Goal: Information Seeking & Learning: Learn about a topic

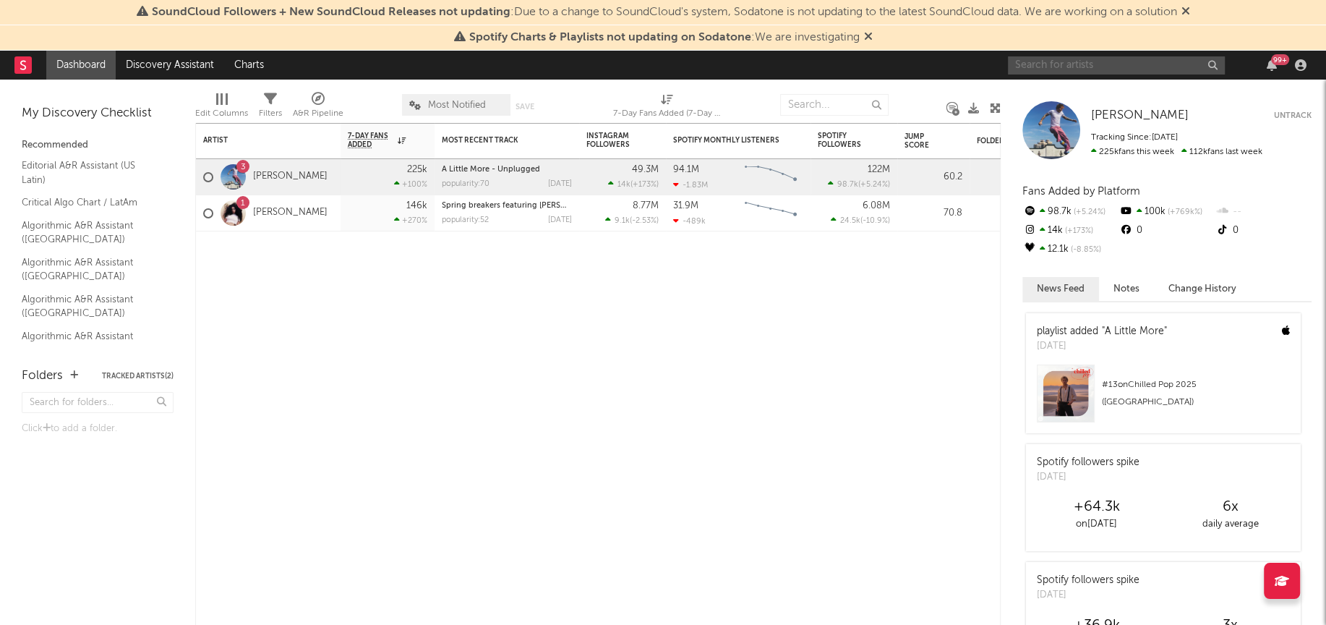
click at [1042, 64] on input "text" at bounding box center [1116, 65] width 217 height 18
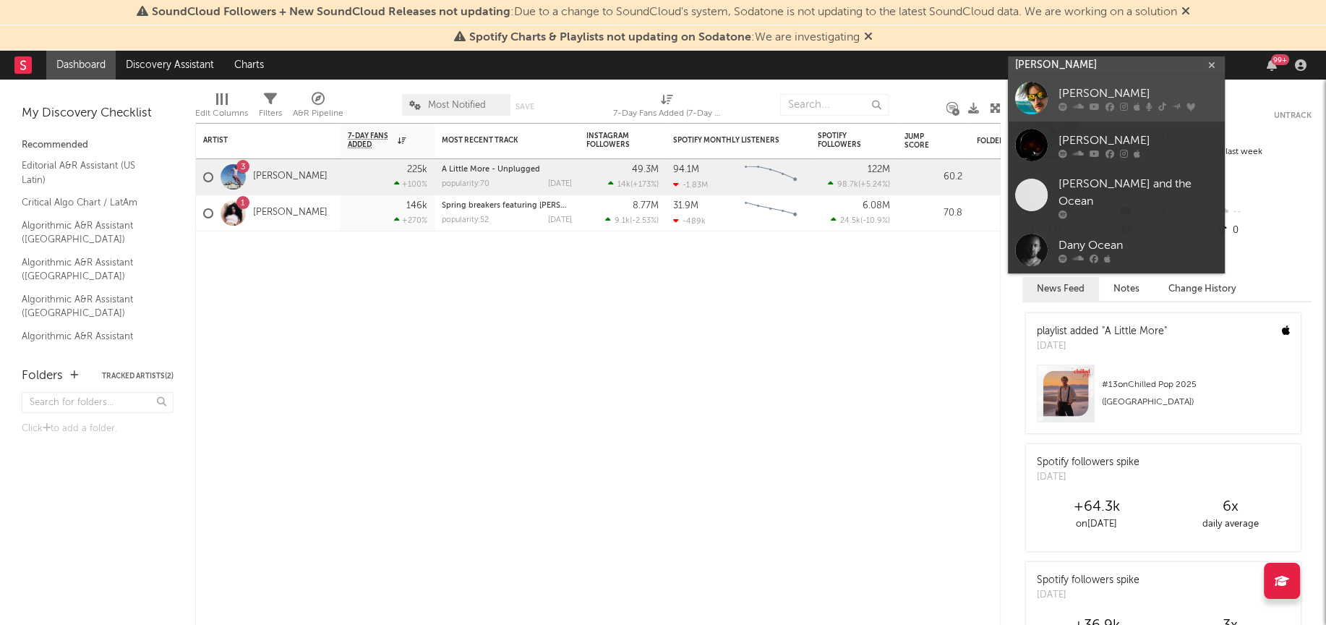
type input "[PERSON_NAME]"
click at [1039, 90] on div at bounding box center [1031, 98] width 33 height 33
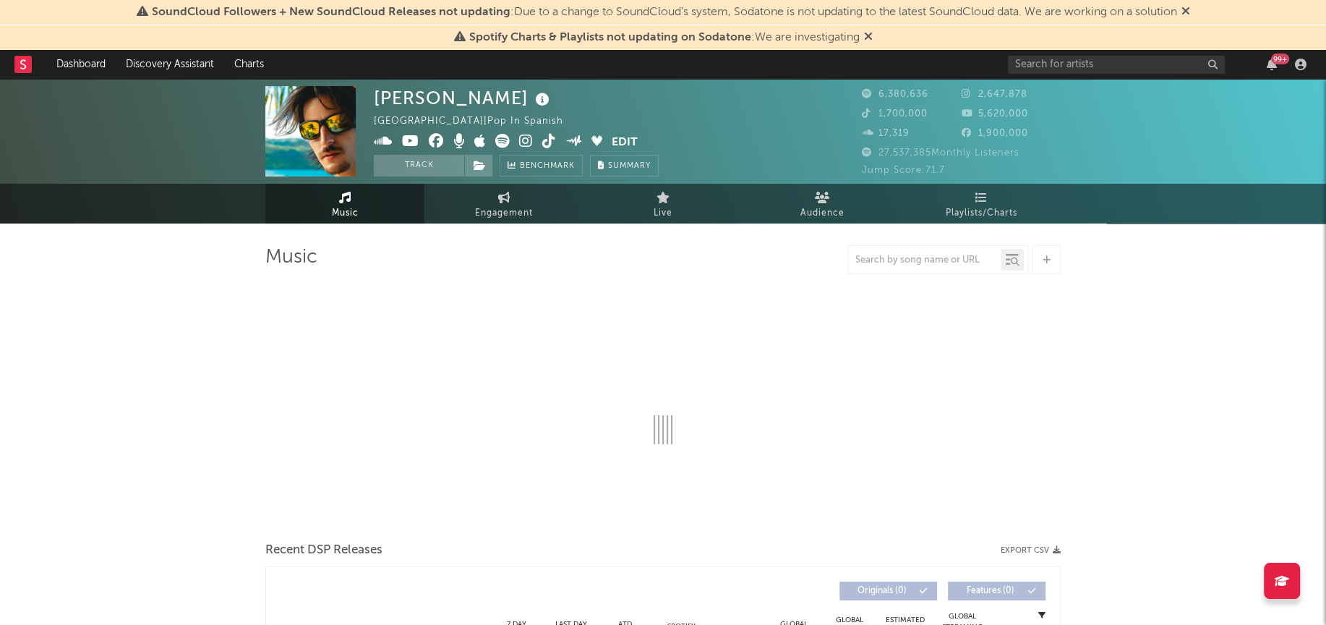
select select "6m"
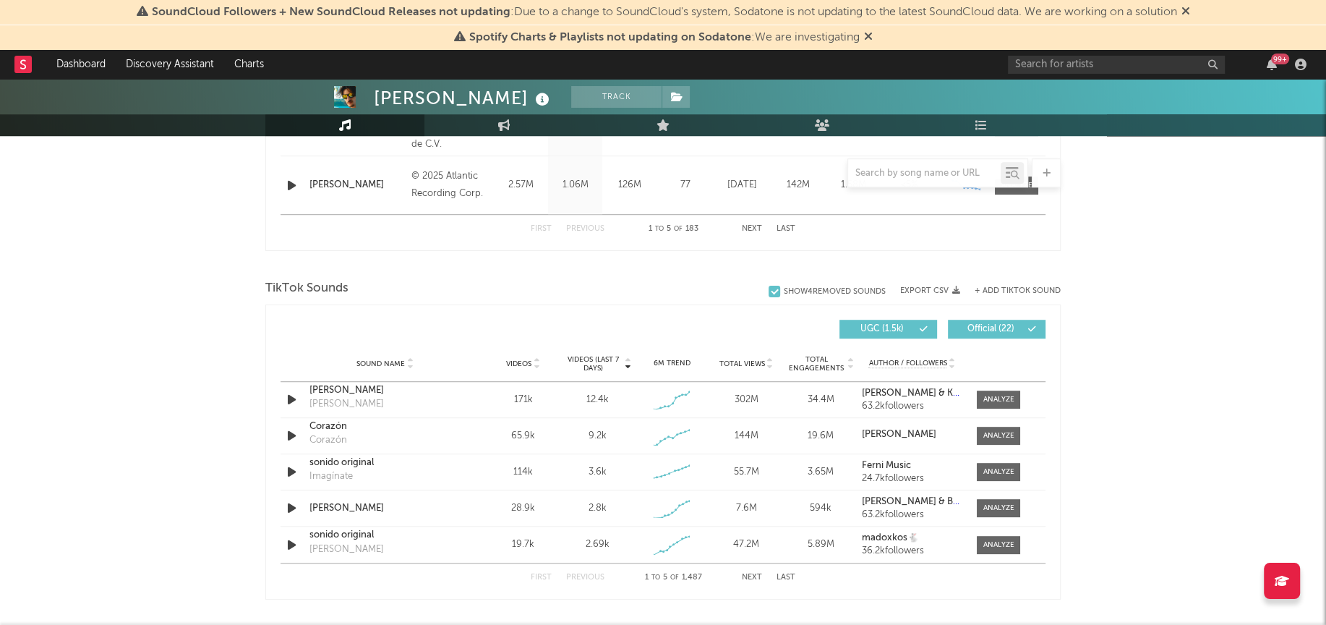
scroll to position [848, 0]
click at [988, 432] on div at bounding box center [998, 434] width 31 height 11
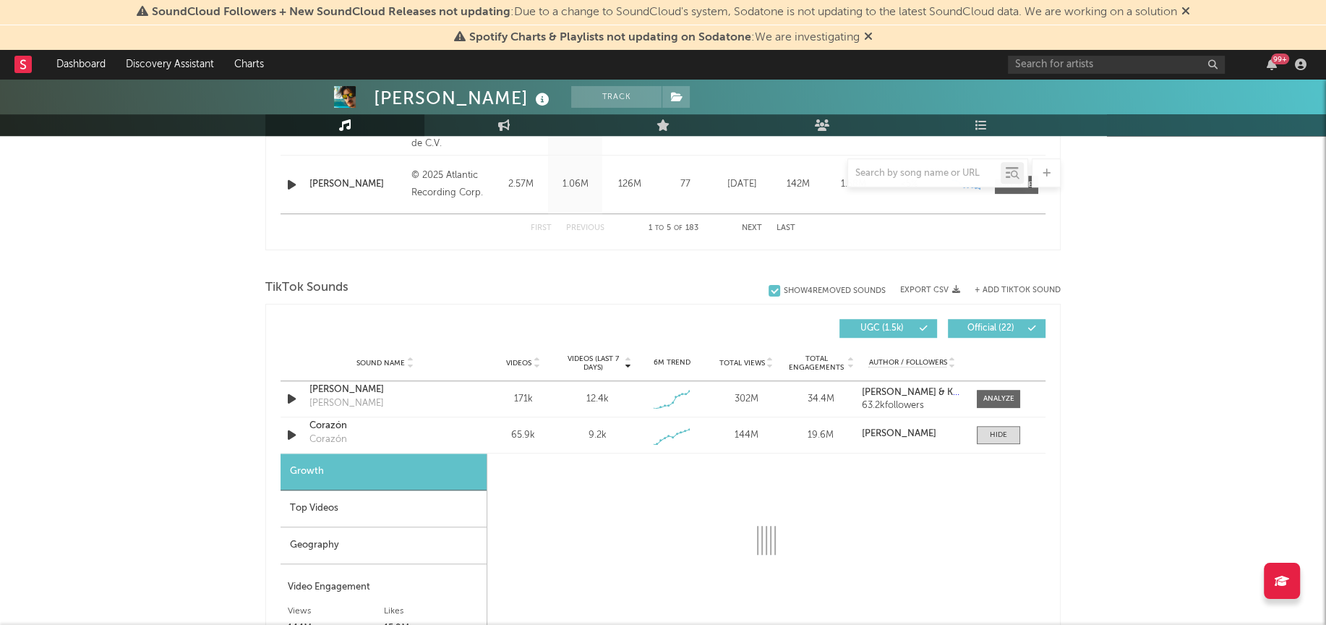
select select "1w"
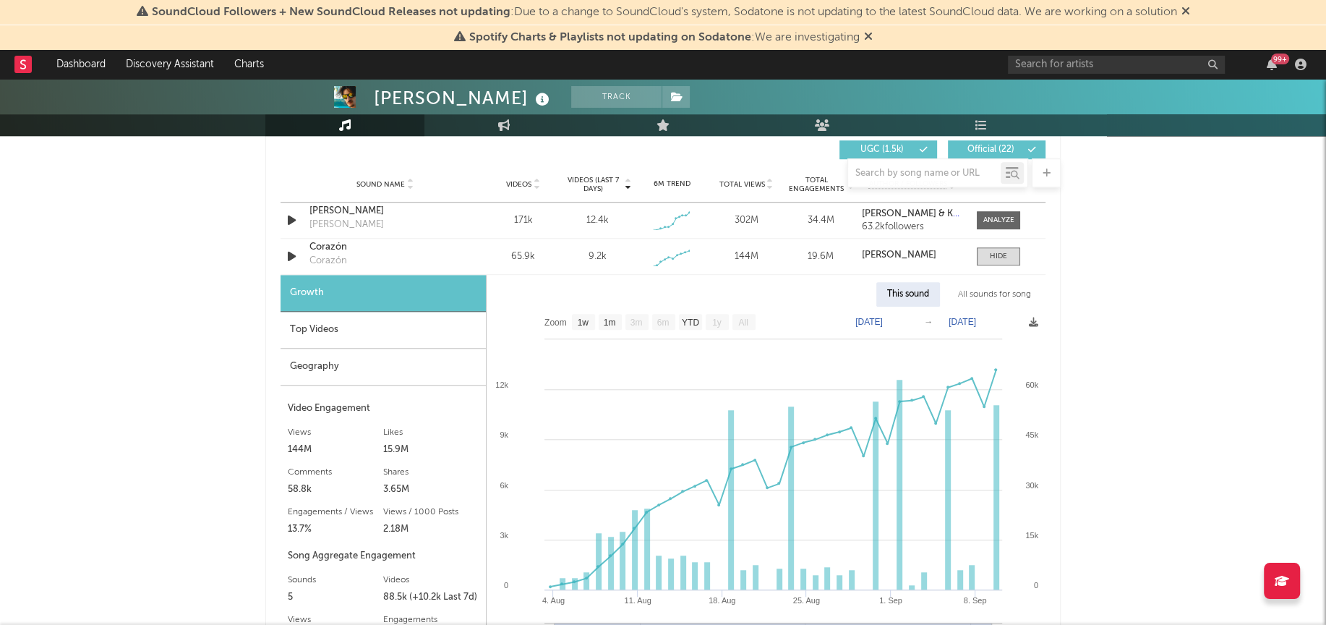
scroll to position [1086, 0]
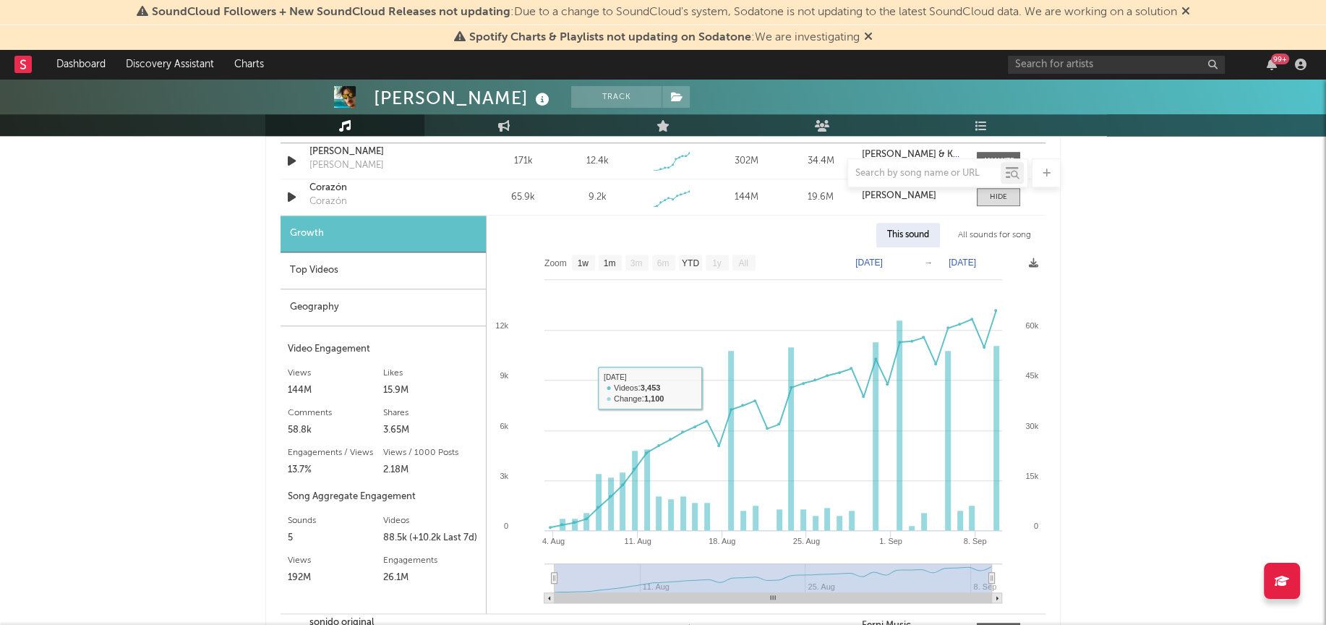
click at [344, 292] on div "Geography" at bounding box center [383, 307] width 205 height 37
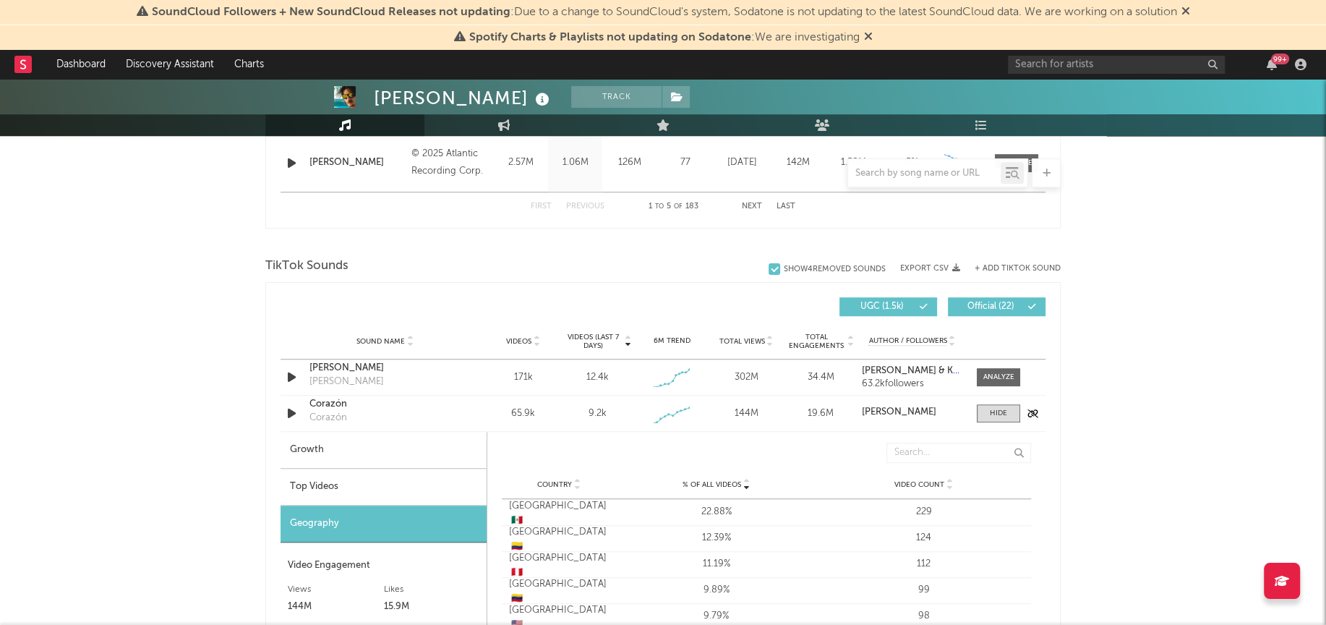
scroll to position [807, 0]
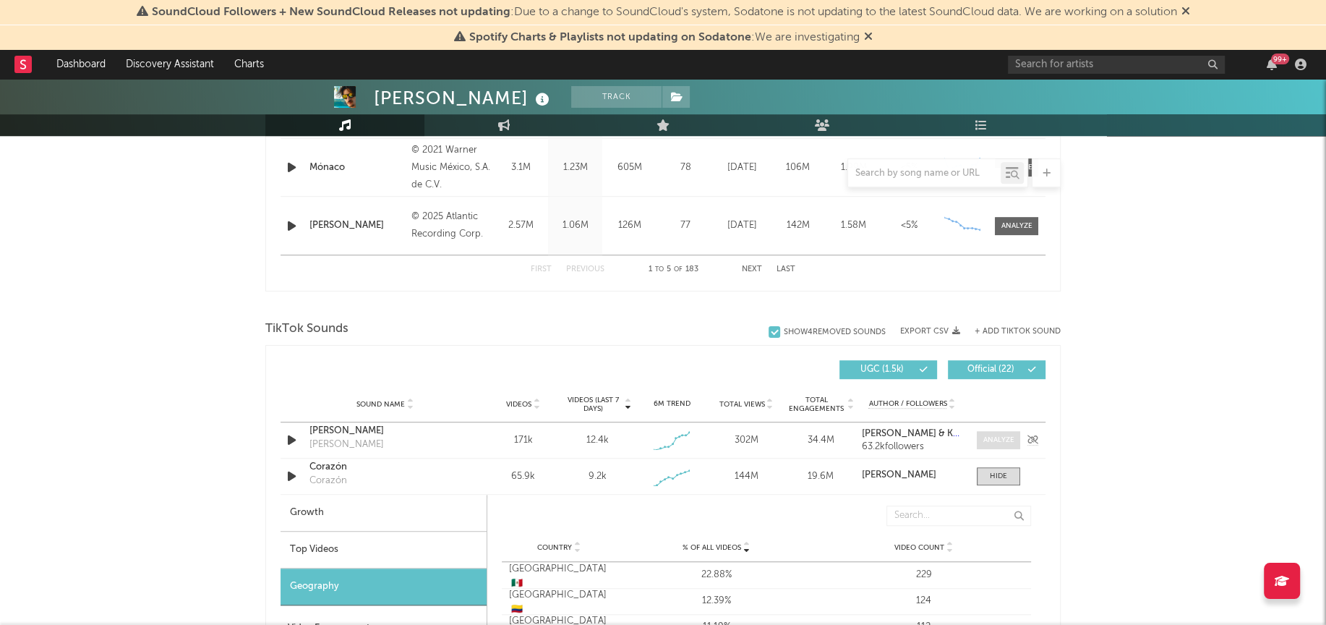
click at [991, 443] on div at bounding box center [998, 440] width 31 height 11
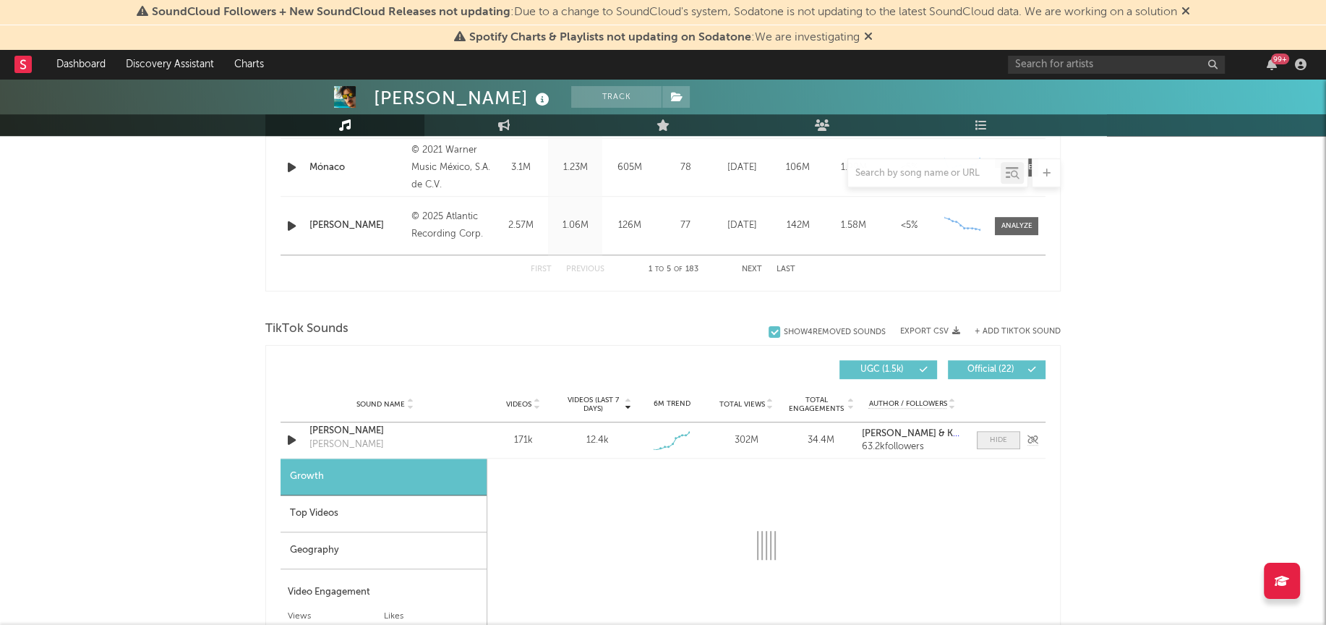
select select "1w"
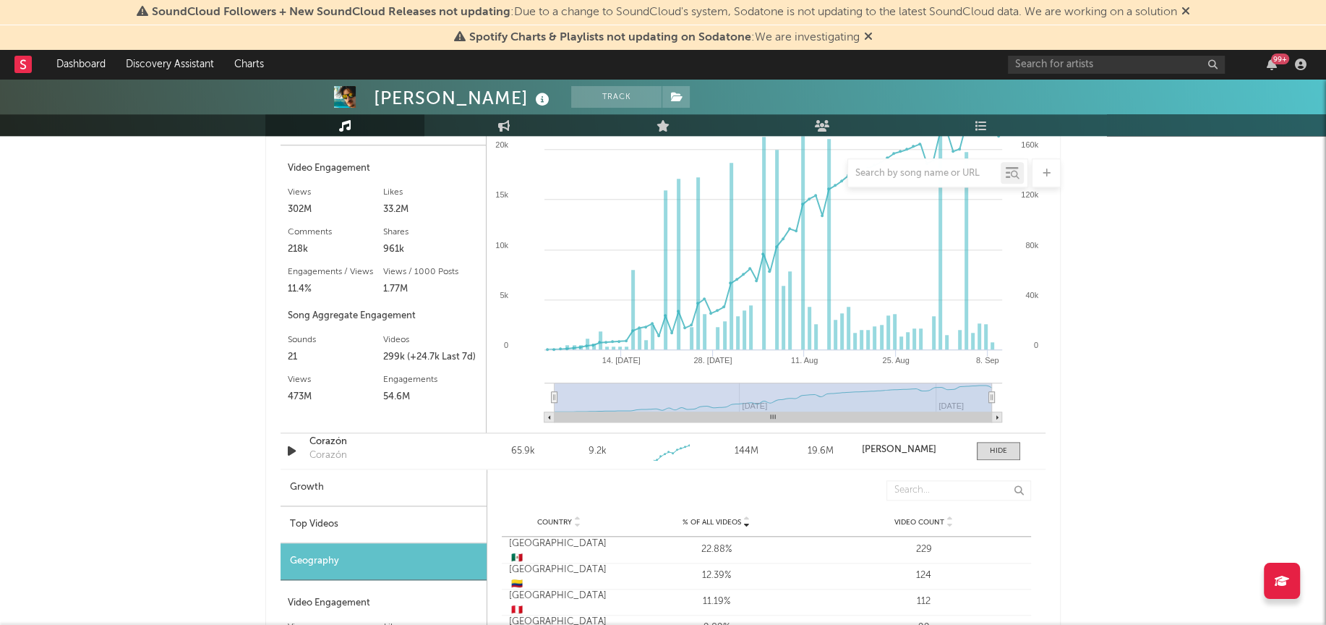
scroll to position [1328, 0]
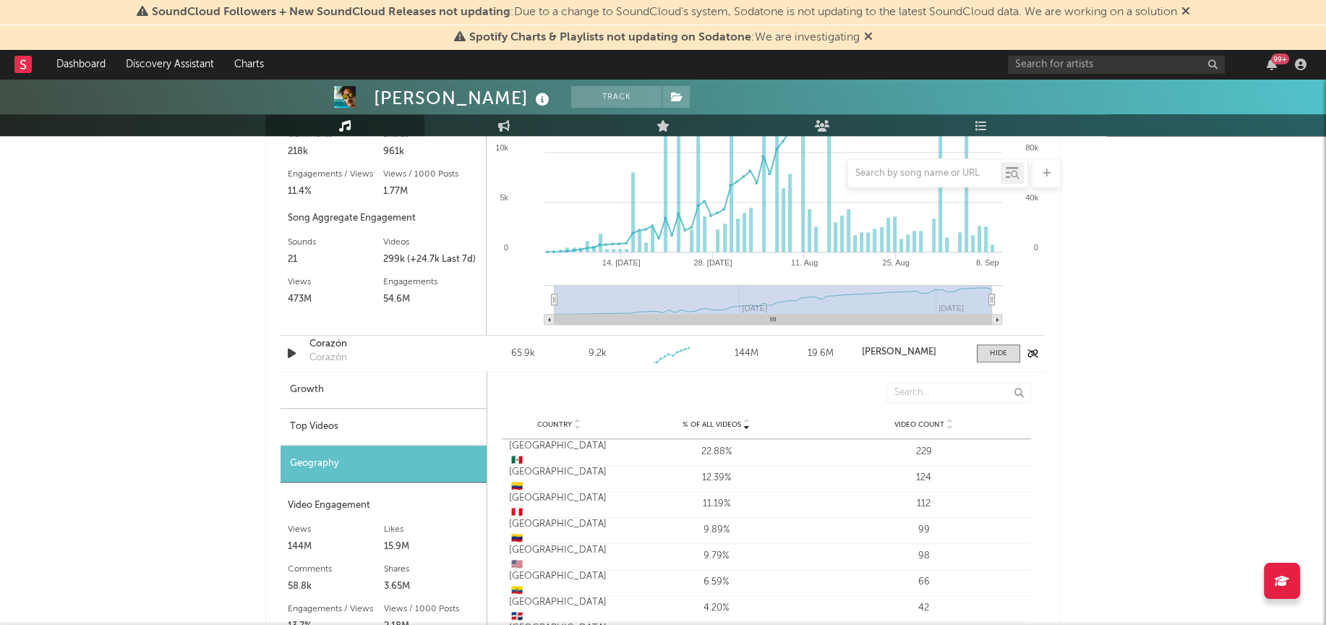
click at [365, 350] on div "Corazón Corazón" at bounding box center [384, 353] width 151 height 33
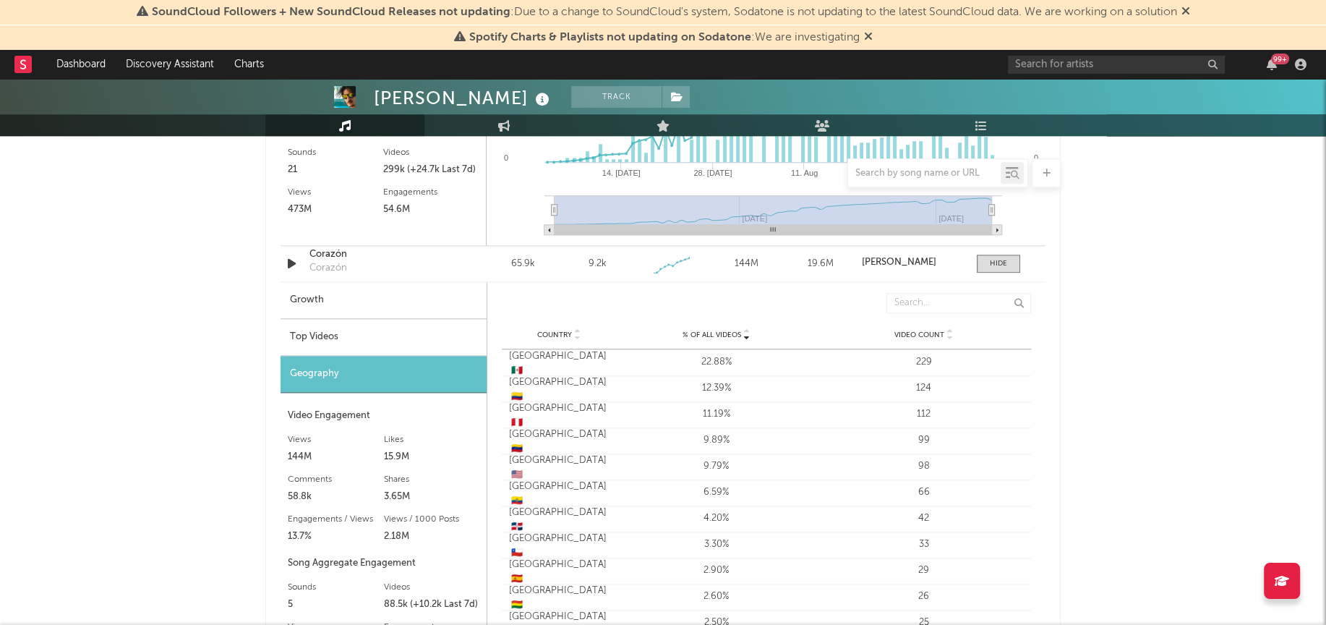
scroll to position [1361, 0]
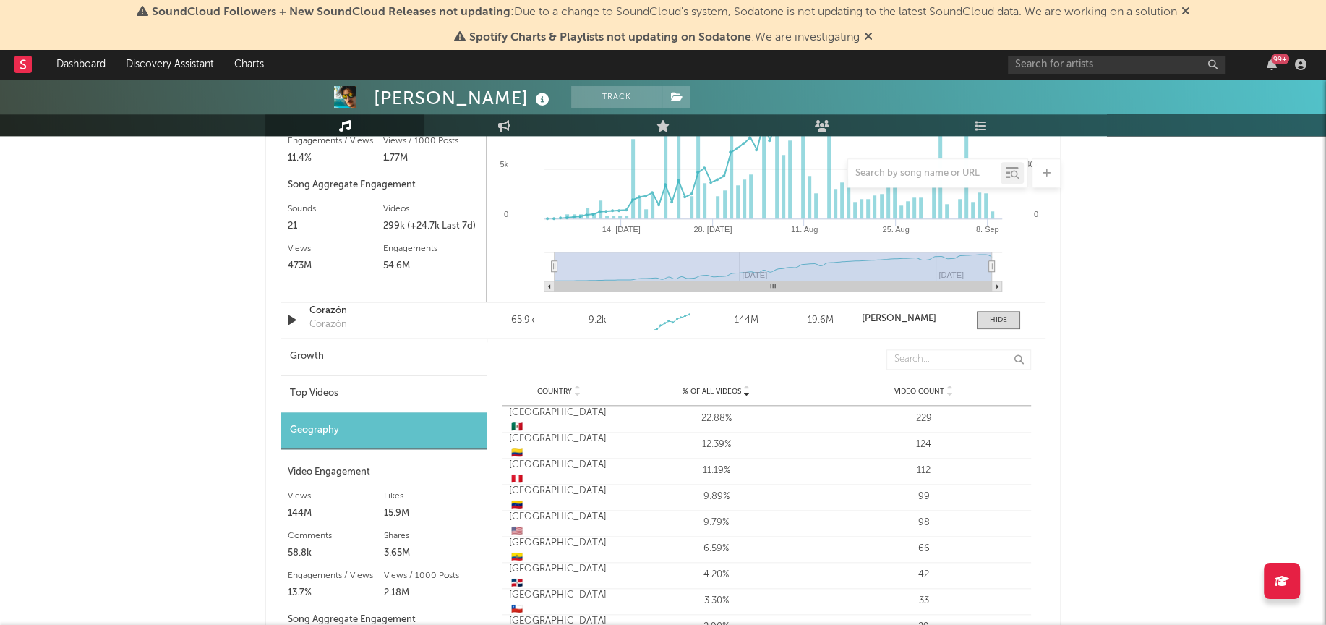
click at [313, 388] on div "Top Videos" at bounding box center [384, 393] width 206 height 37
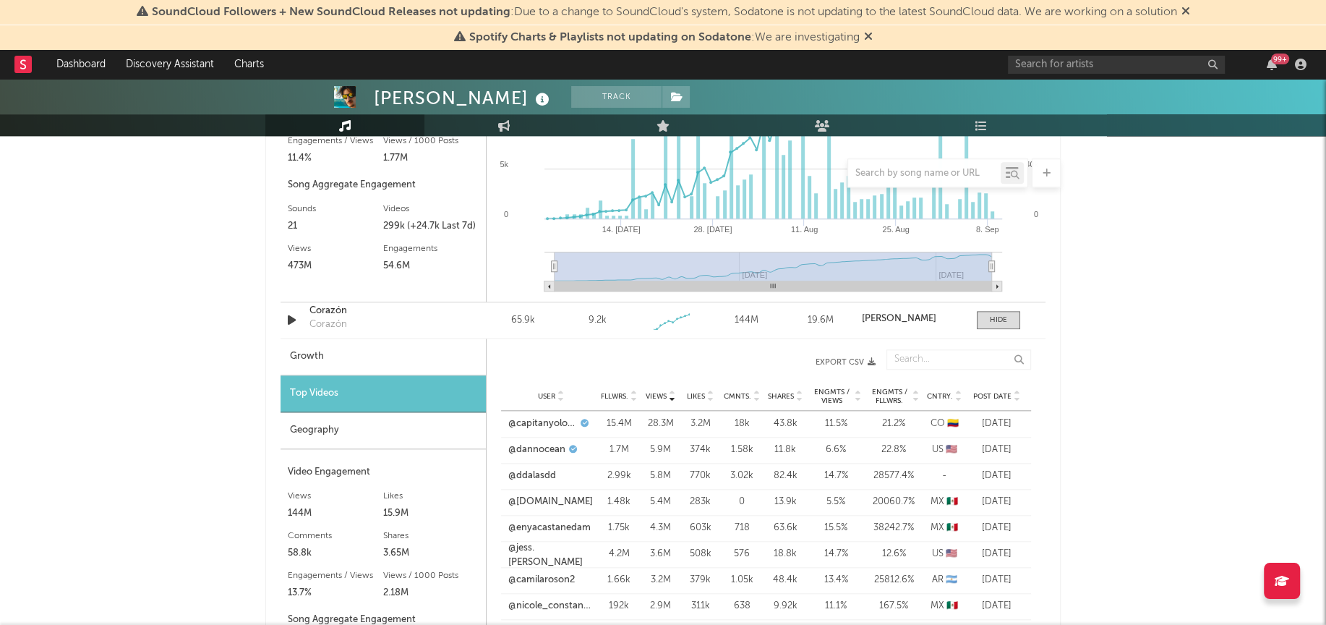
click at [310, 419] on div "Geography" at bounding box center [383, 430] width 205 height 37
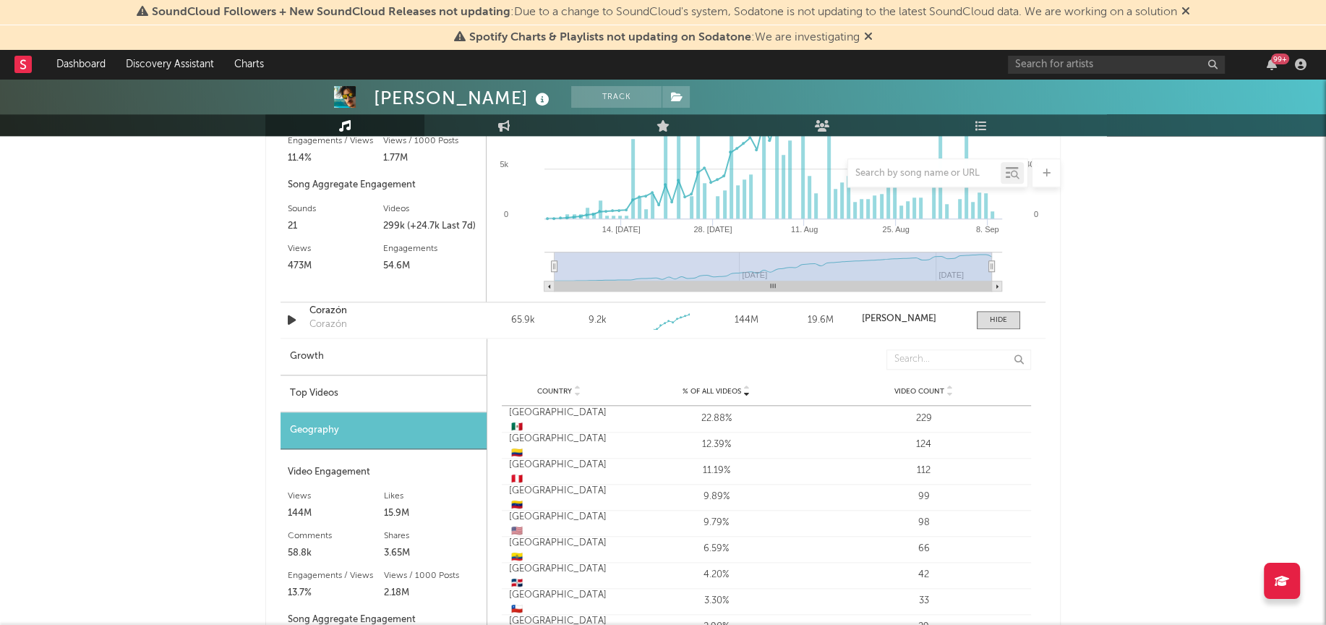
click at [306, 354] on div "Growth" at bounding box center [384, 356] width 206 height 37
select select "1w"
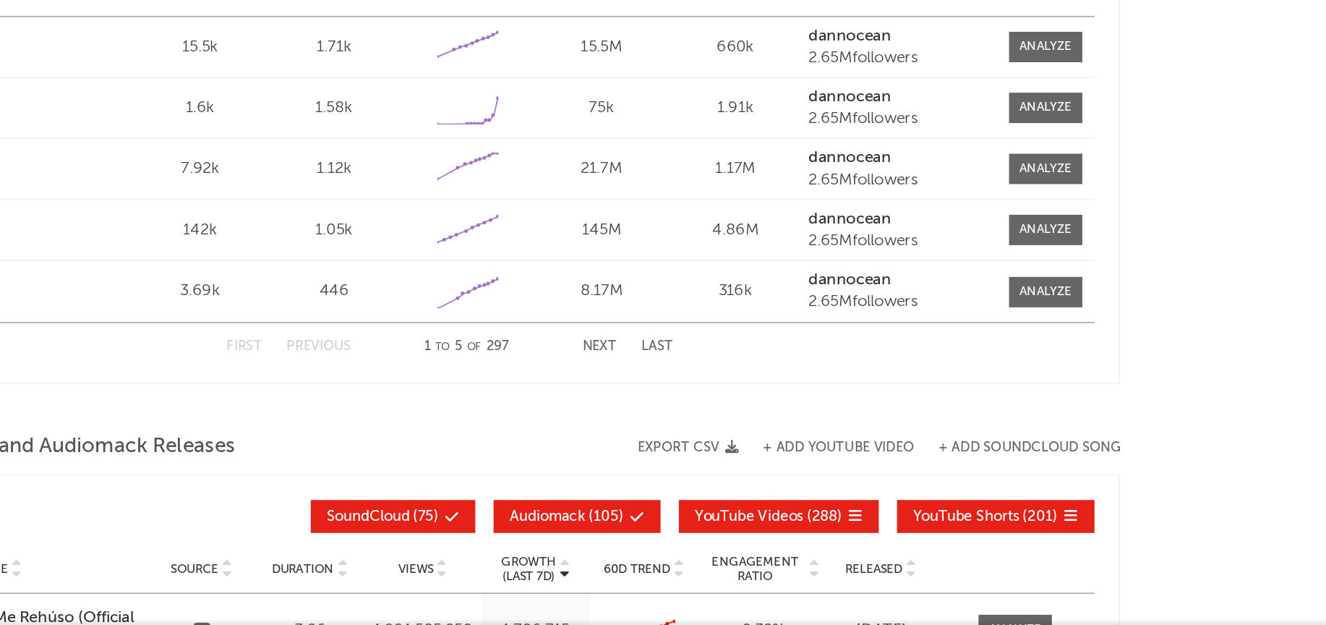
scroll to position [2091, 0]
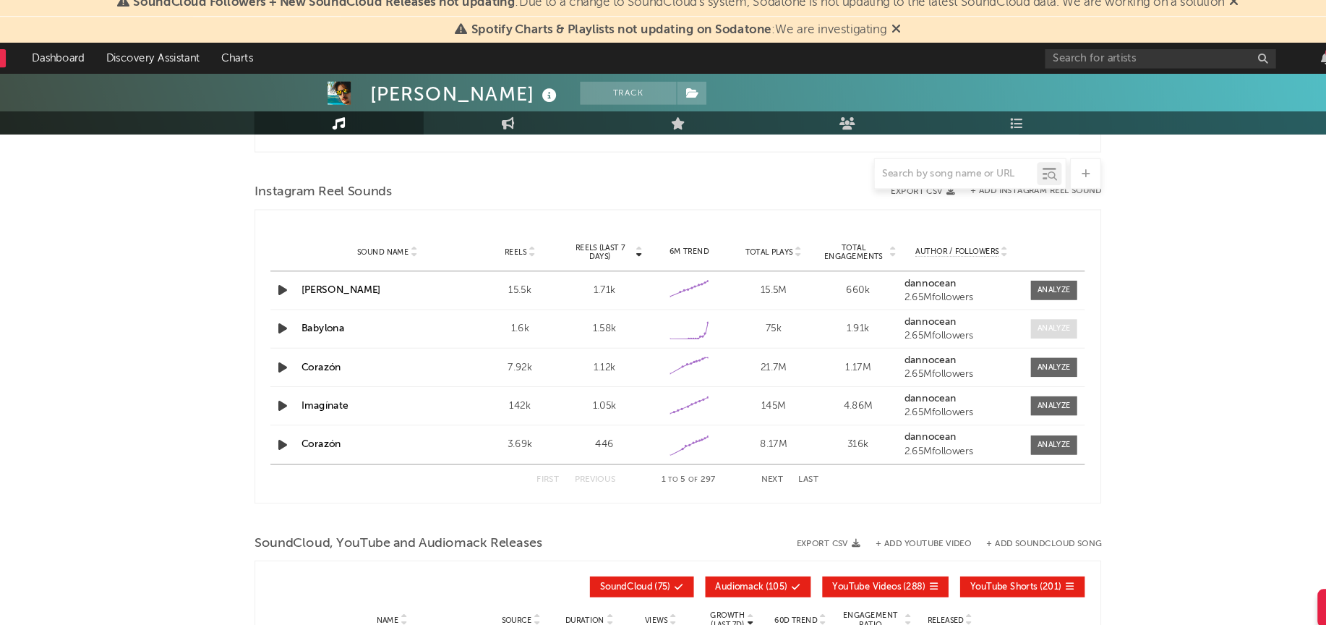
click at [1005, 316] on div at bounding box center [1016, 318] width 31 height 11
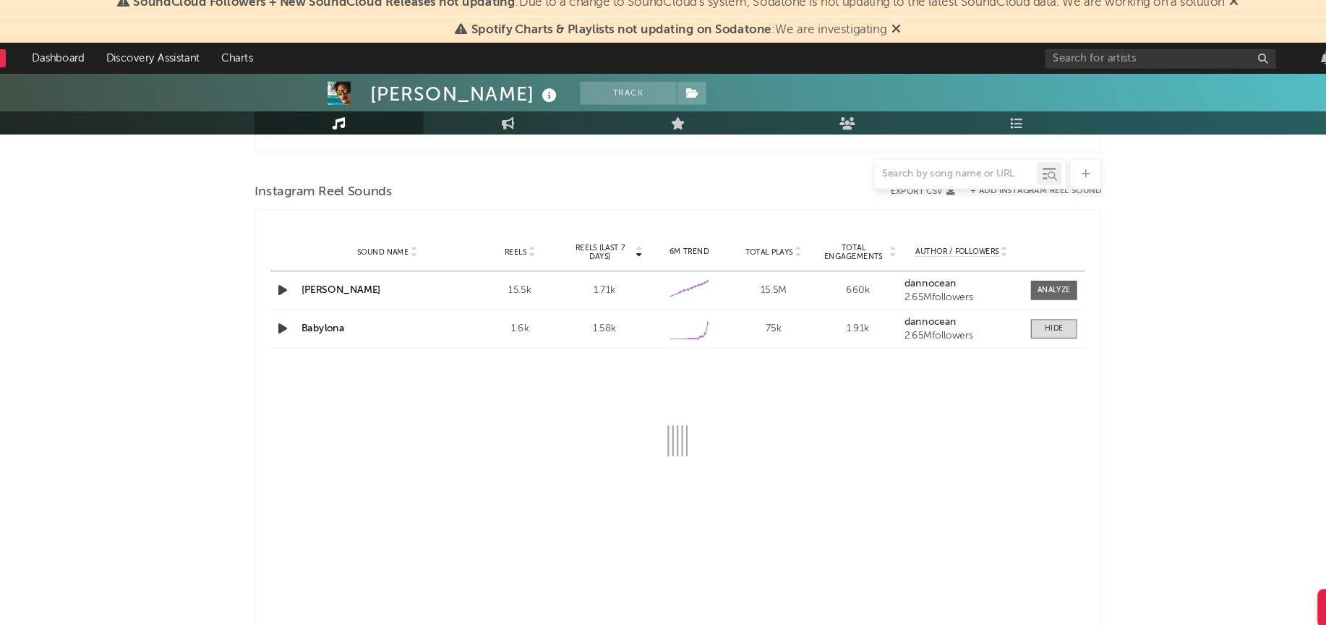
select select "1w"
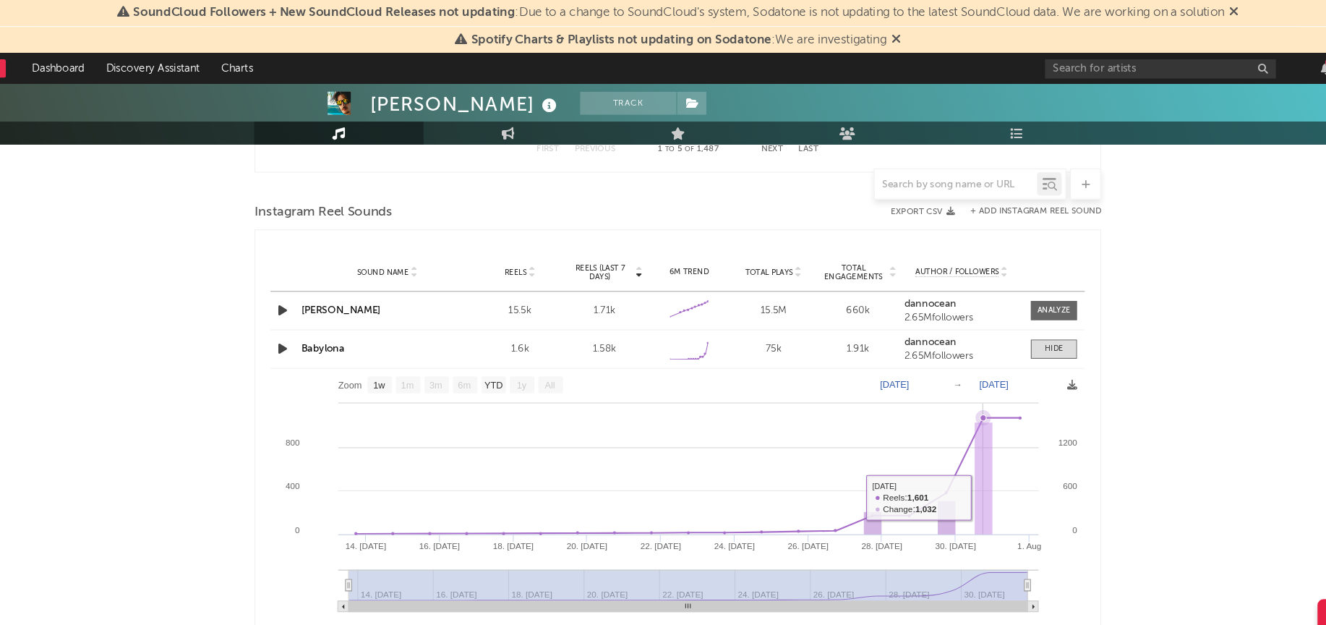
scroll to position [2079, 0]
click at [1012, 326] on div at bounding box center [1016, 330] width 17 height 11
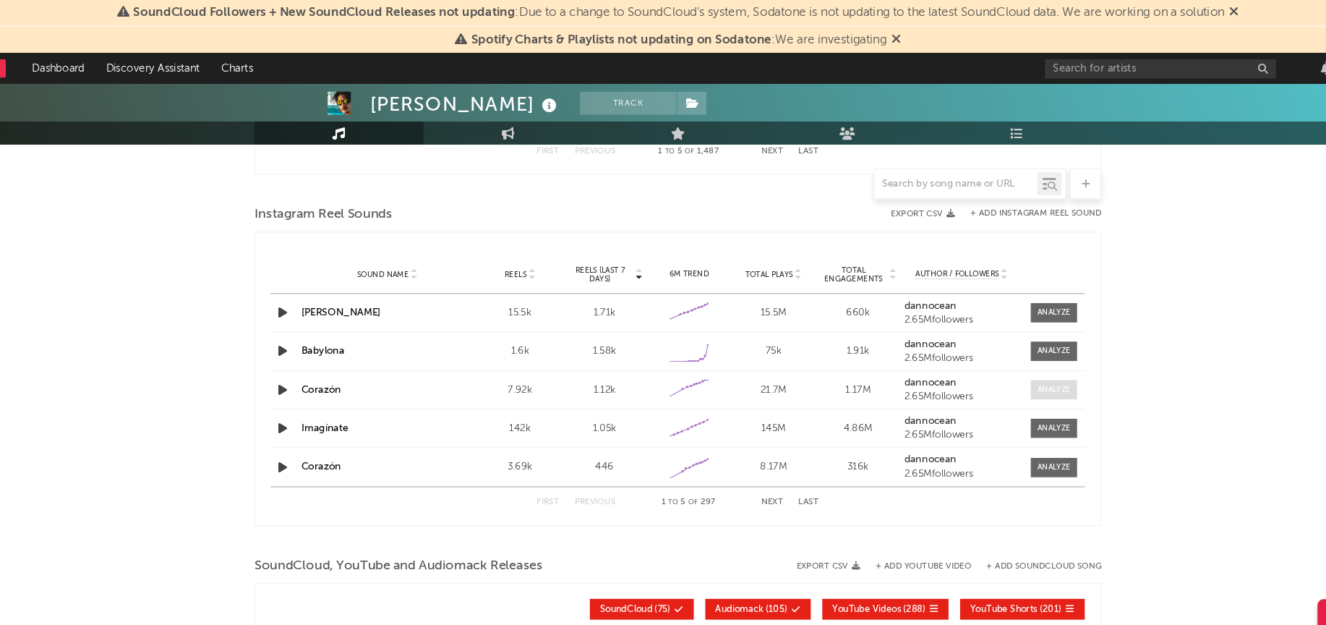
click at [1009, 369] on div at bounding box center [1016, 366] width 31 height 11
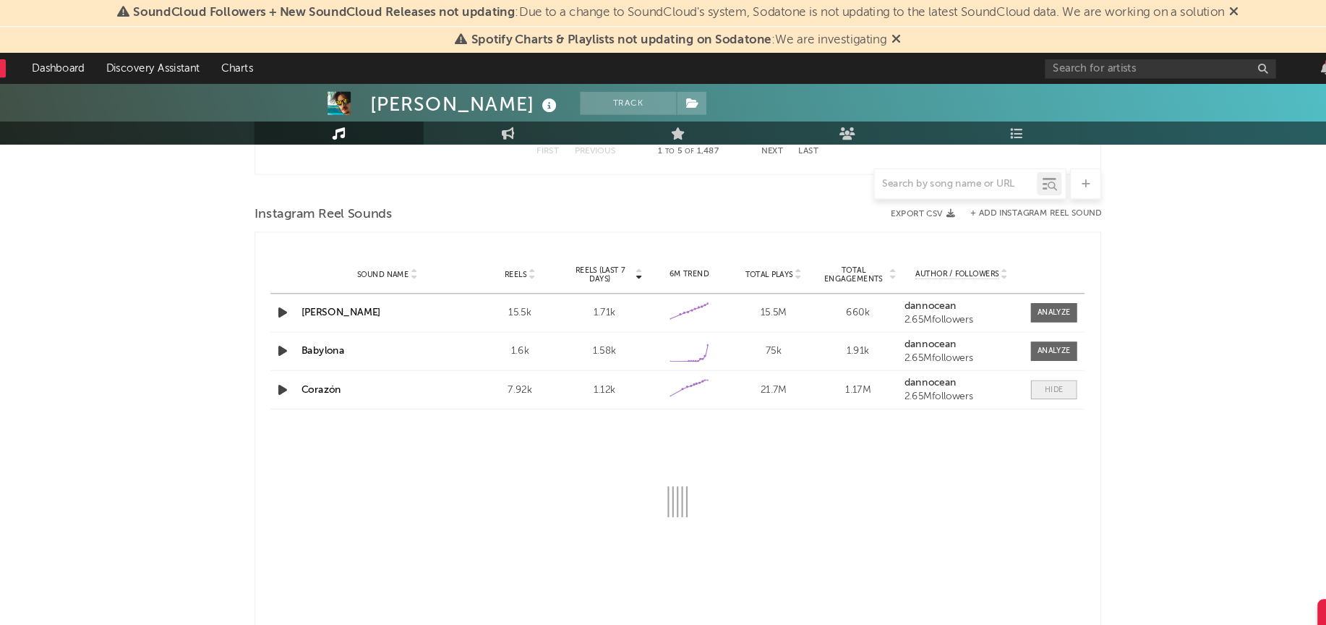
select select "1w"
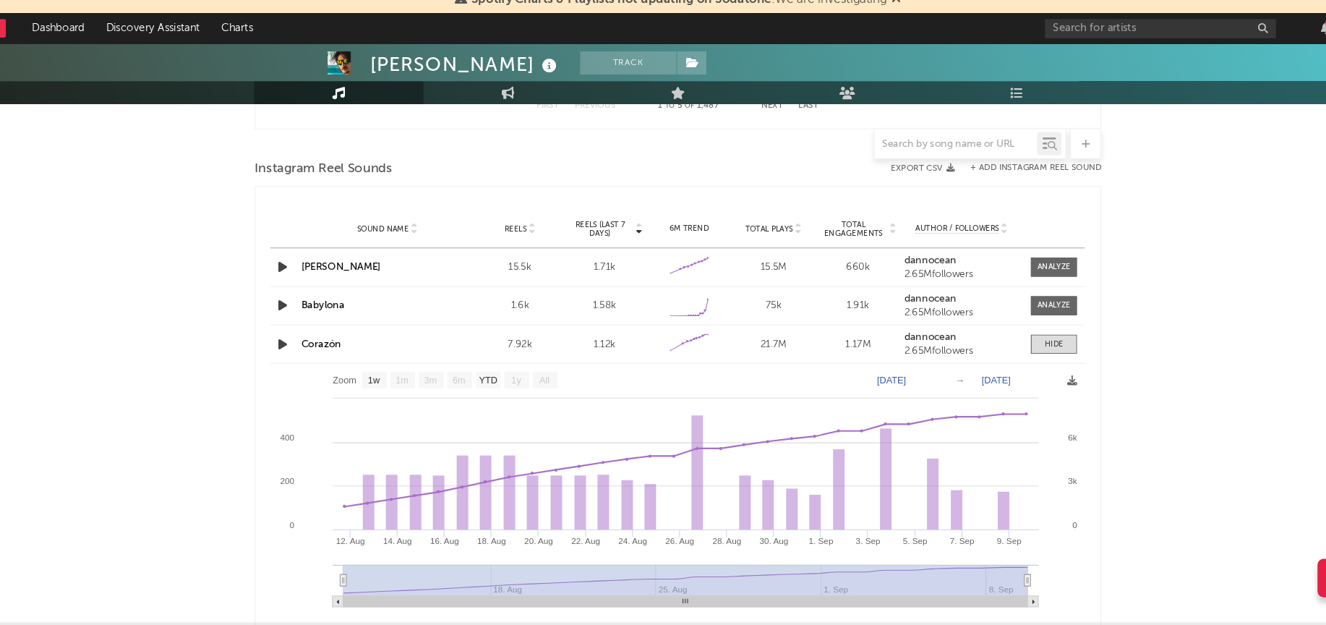
scroll to position [2086, 0]
click at [1026, 365] on span at bounding box center [1016, 360] width 43 height 18
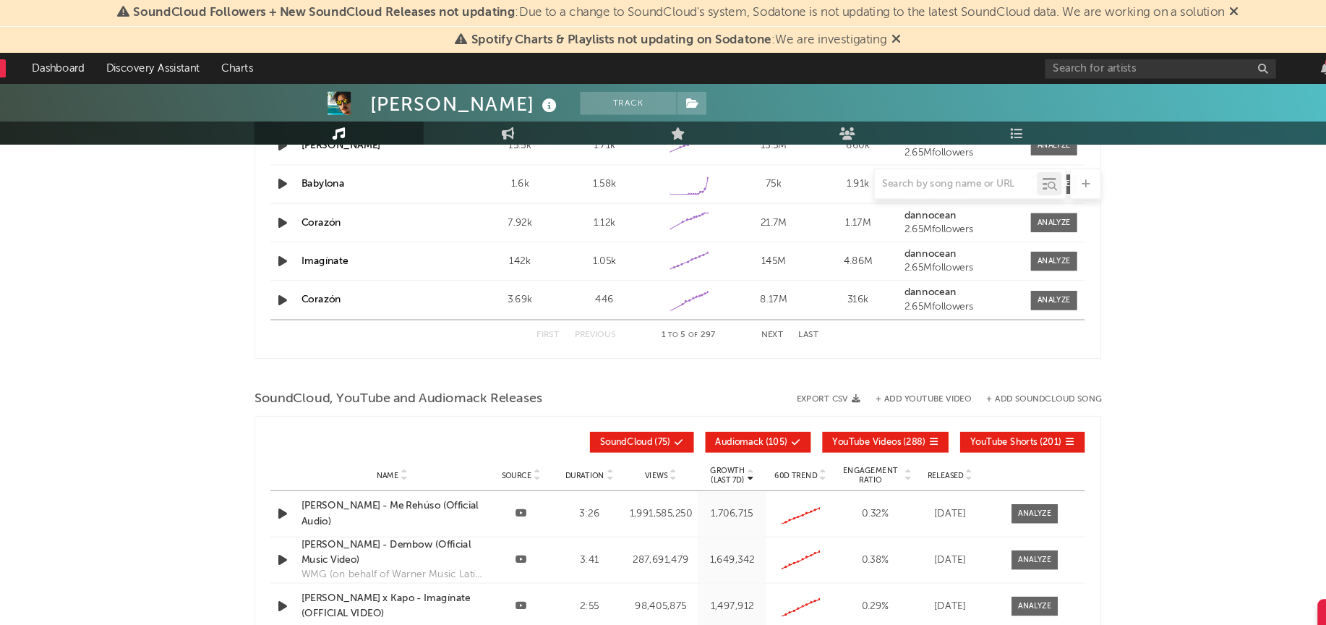
scroll to position [2085, 0]
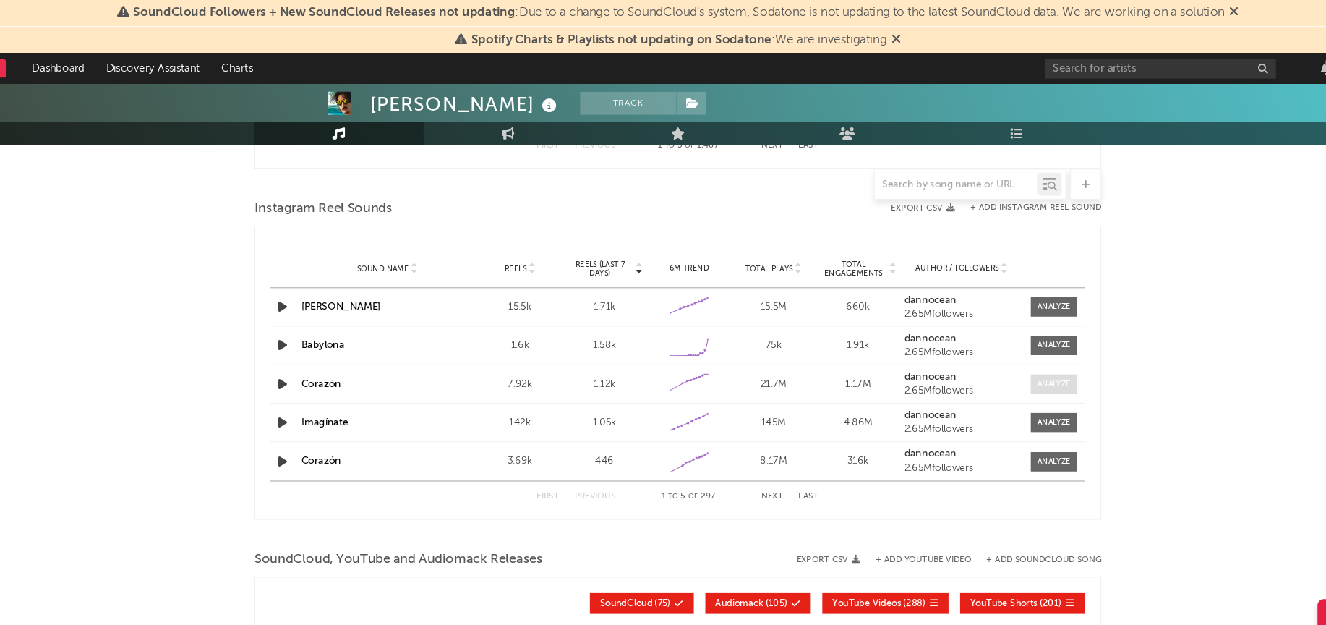
click at [1021, 351] on span at bounding box center [1016, 360] width 43 height 18
select select "1w"
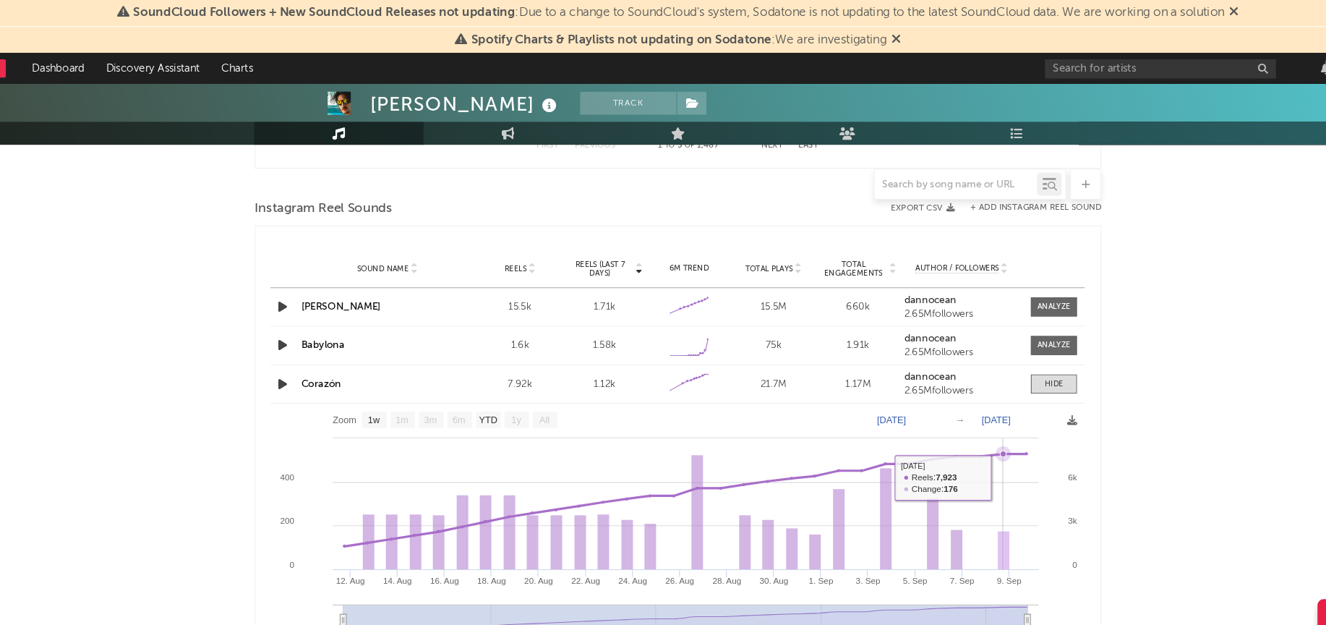
click at [975, 447] on rect at bounding box center [663, 498] width 765 height 239
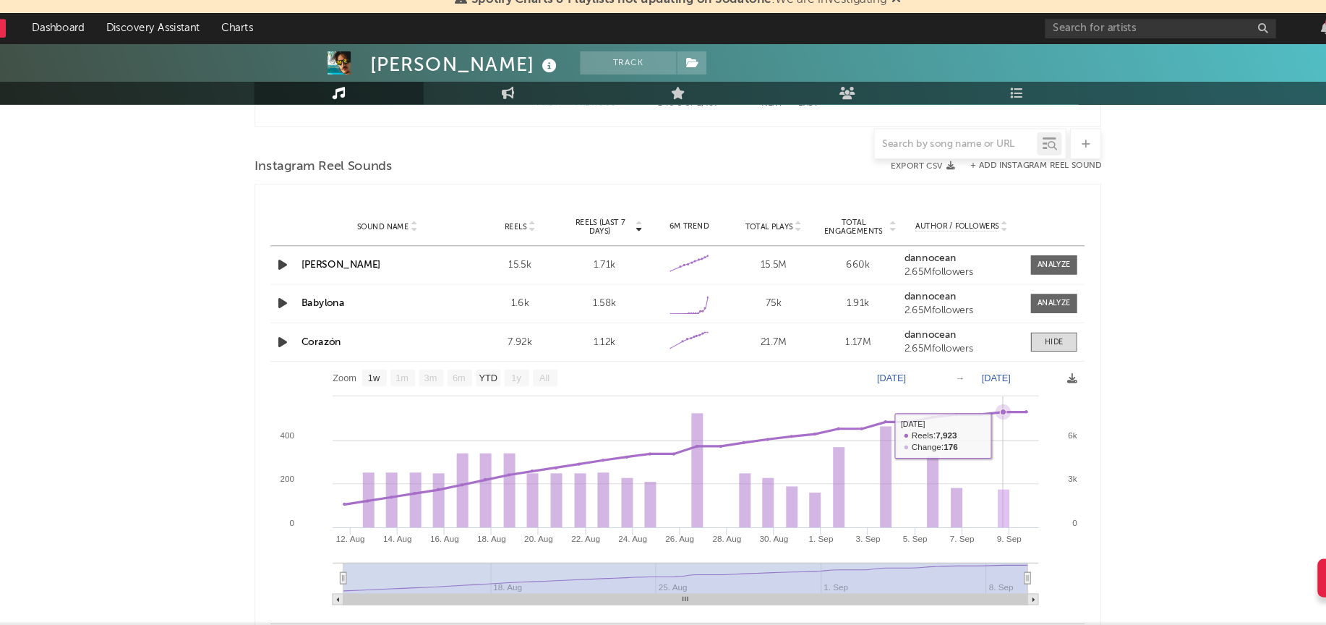
scroll to position [2090, 0]
